Goal: Task Accomplishment & Management: Manage account settings

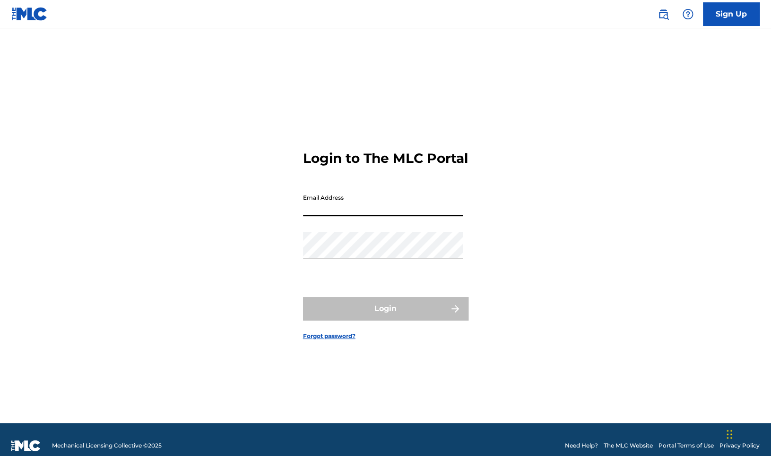
click at [331, 210] on input "Email Address" at bounding box center [383, 202] width 160 height 27
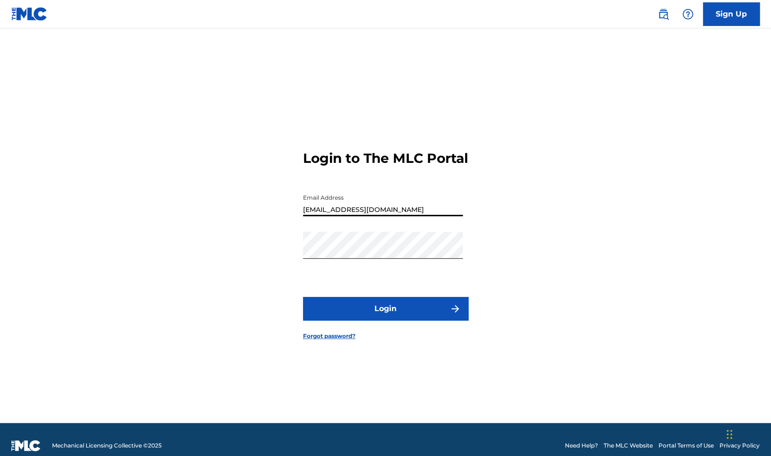
type input "[EMAIL_ADDRESS][DOMAIN_NAME]"
click at [395, 317] on button "Login" at bounding box center [385, 309] width 165 height 24
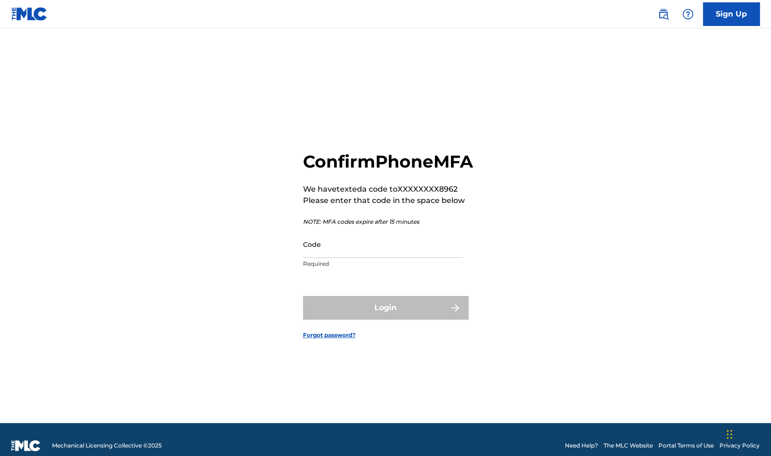
click at [322, 258] on input "Code" at bounding box center [383, 244] width 160 height 27
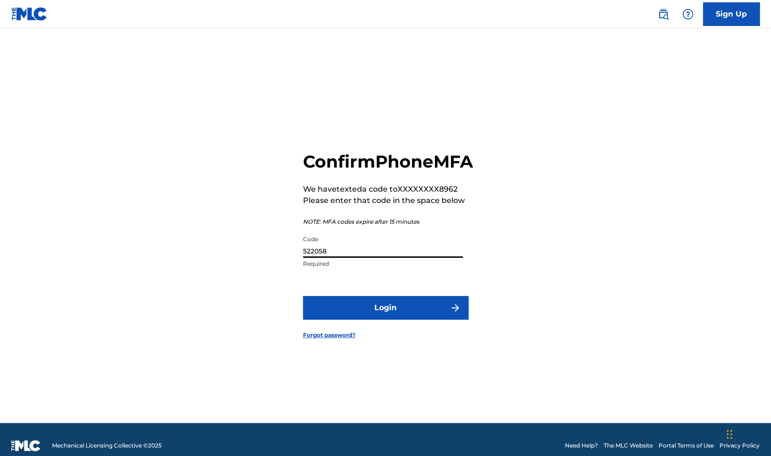
type input "522058"
click at [384, 317] on button "Login" at bounding box center [385, 308] width 165 height 24
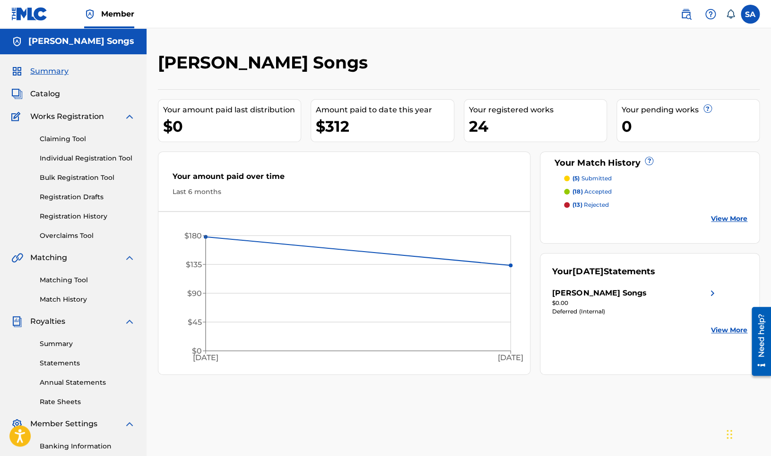
click at [707, 292] on img at bounding box center [711, 293] width 11 height 11
click at [64, 365] on link "Statements" at bounding box center [87, 364] width 95 height 10
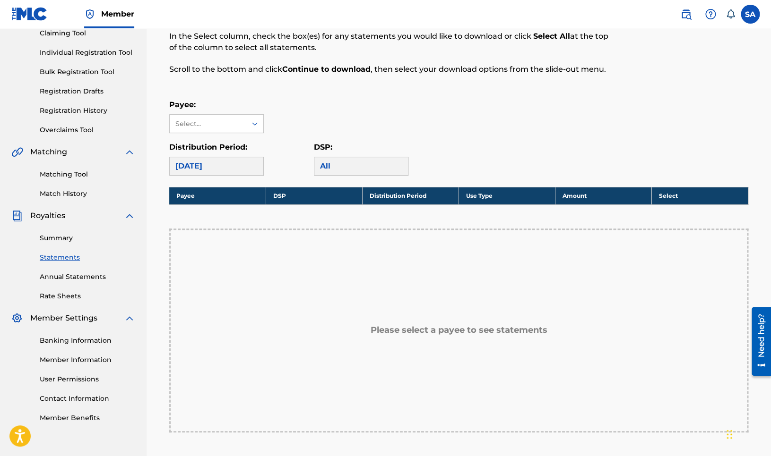
scroll to position [105, 0]
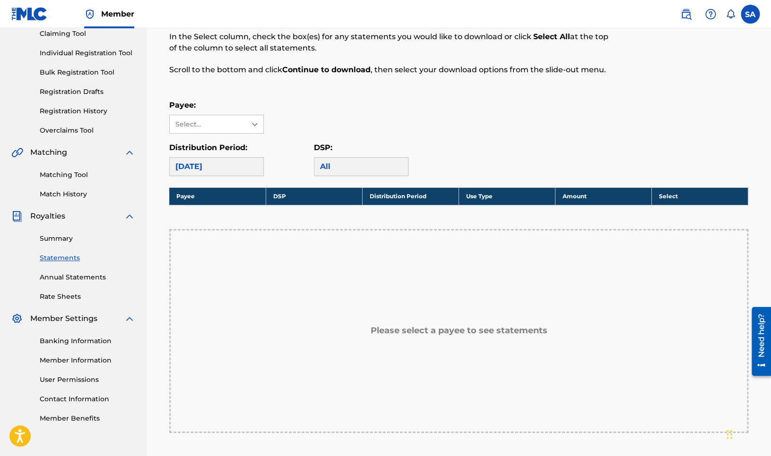
click at [346, 163] on div "All" at bounding box center [361, 166] width 95 height 19
click at [228, 164] on div "[DATE]" at bounding box center [216, 166] width 95 height 19
click at [257, 126] on icon at bounding box center [254, 124] width 9 height 9
click at [240, 148] on div "[PERSON_NAME] Songs" at bounding box center [217, 151] width 94 height 35
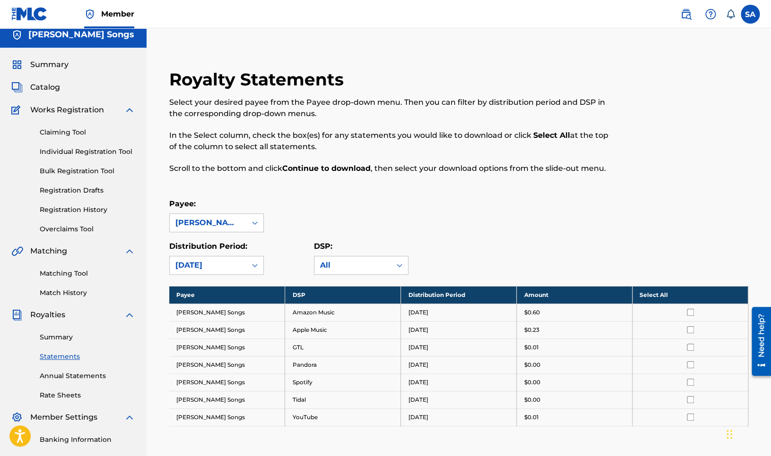
scroll to position [0, 0]
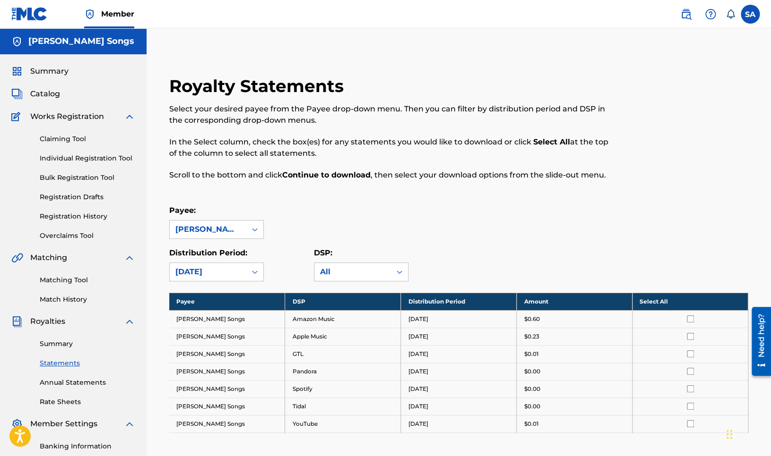
click at [47, 93] on span "Catalog" at bounding box center [45, 93] width 30 height 11
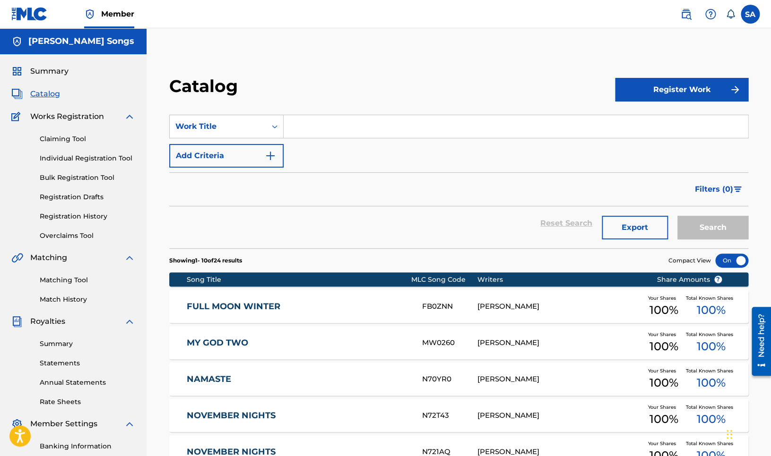
click at [59, 71] on span "Summary" at bounding box center [49, 71] width 38 height 11
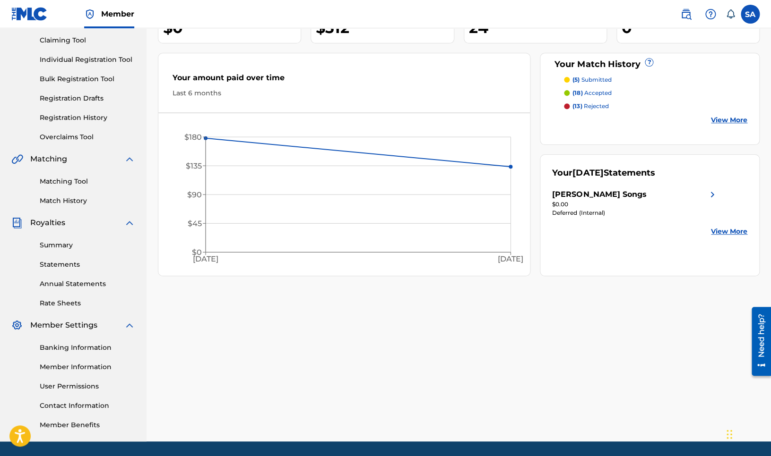
scroll to position [129, 0]
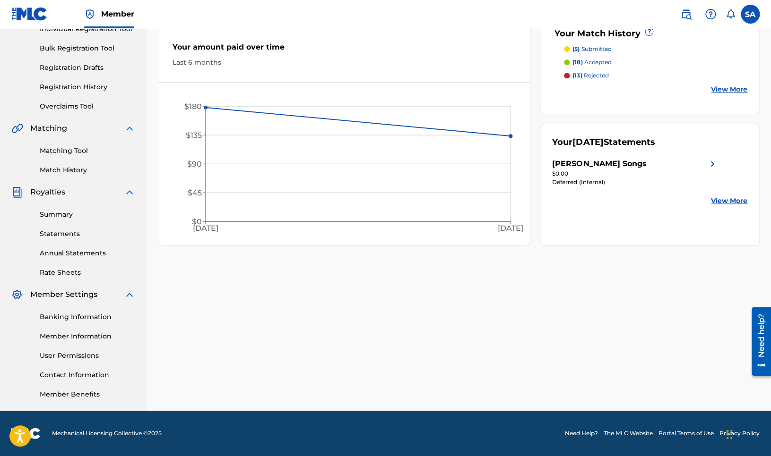
click at [70, 151] on link "Matching Tool" at bounding box center [87, 151] width 95 height 10
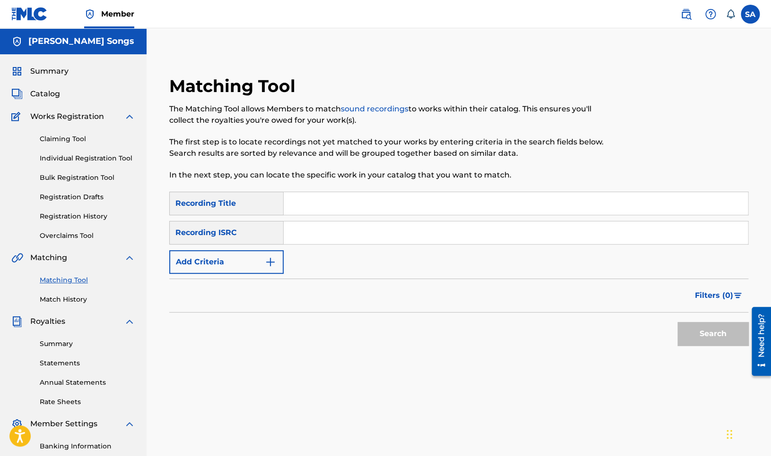
click at [72, 137] on link "Claiming Tool" at bounding box center [87, 139] width 95 height 10
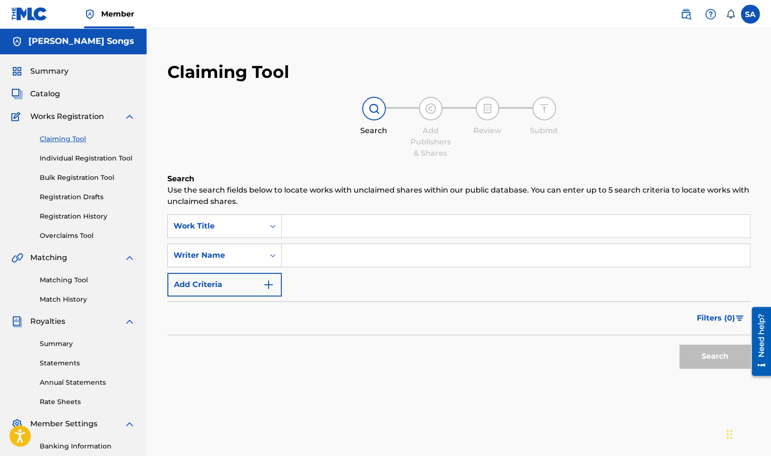
click at [70, 301] on link "Match History" at bounding box center [87, 300] width 95 height 10
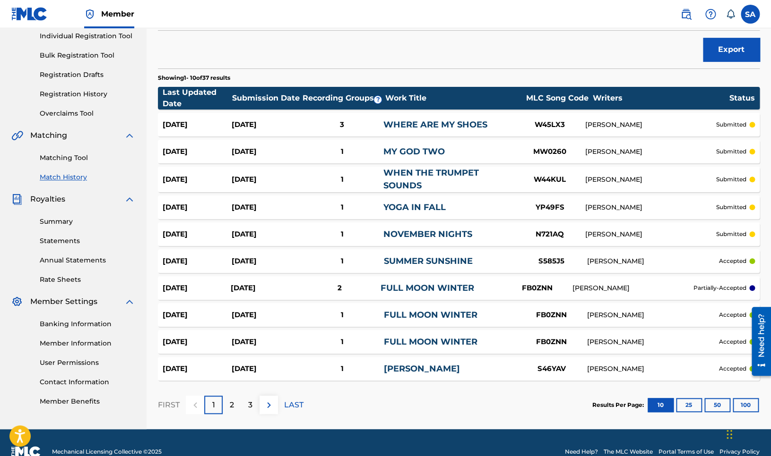
scroll to position [141, 0]
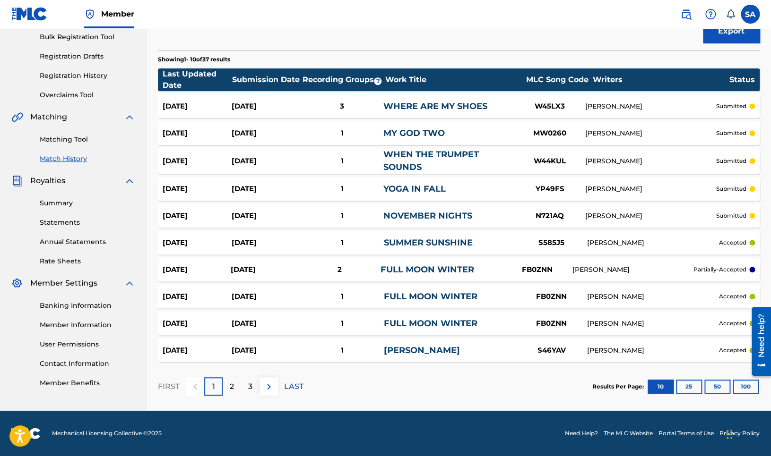
click at [749, 18] on label at bounding box center [749, 14] width 19 height 19
click at [750, 14] on input "SA Steven Anderson iamarvidson@gmail.com Notification Preferences Profile Log o…" at bounding box center [750, 14] width 0 height 0
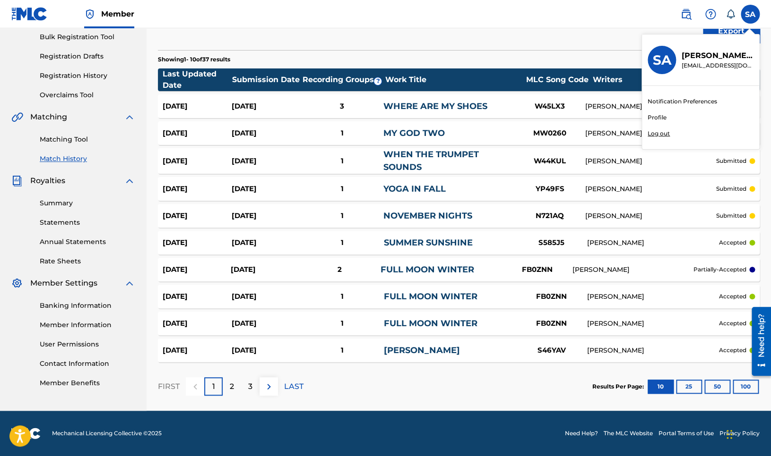
click at [662, 135] on p "Log out" at bounding box center [658, 133] width 22 height 9
click at [750, 14] on input "SA Steven Anderson iamarvidson@gmail.com Notification Preferences Profile Log o…" at bounding box center [750, 14] width 0 height 0
